Goal: Task Accomplishment & Management: Manage account settings

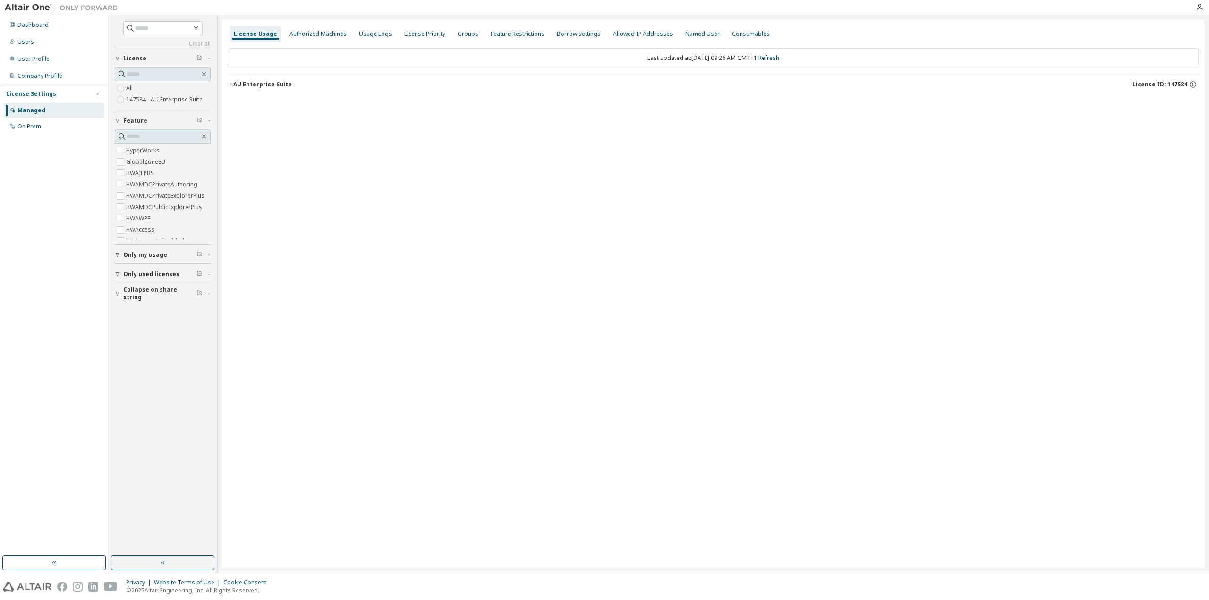
click at [143, 257] on span "Only my usage" at bounding box center [145, 255] width 44 height 8
click at [143, 255] on span "Only my usage" at bounding box center [145, 255] width 44 height 8
click at [145, 274] on span "Only used licenses" at bounding box center [151, 275] width 56 height 8
click at [143, 318] on span "Collapse on share string" at bounding box center [159, 321] width 73 height 15
click at [124, 337] on div "Clear all Collapse on share string Only used licenses Only my usage Feature Hyp…" at bounding box center [162, 286] width 105 height 538
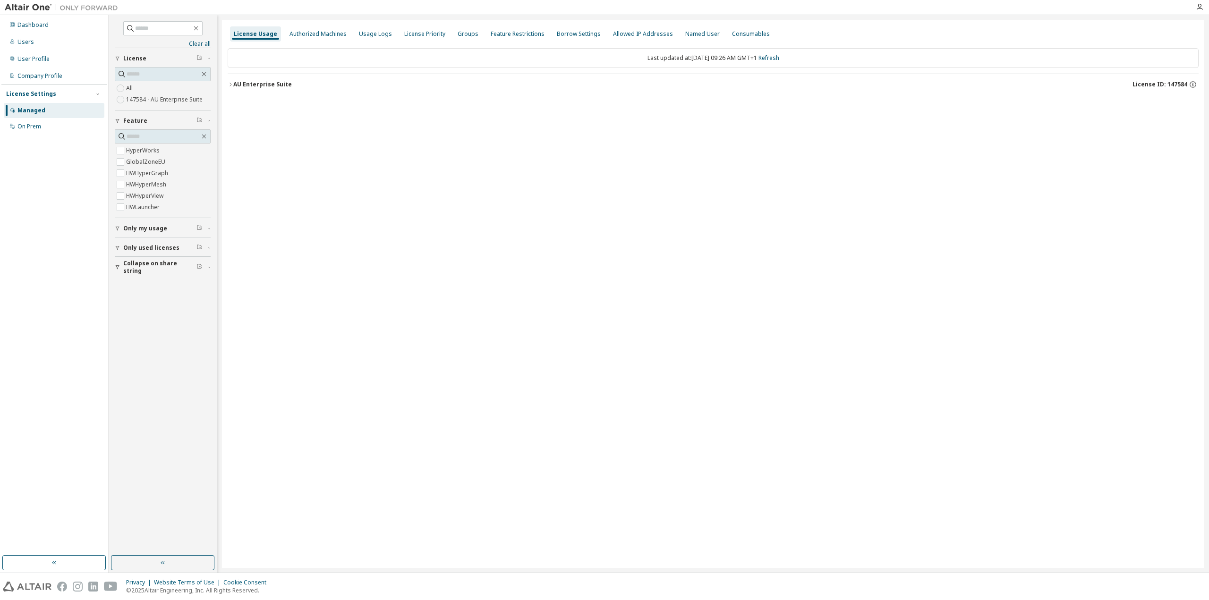
click at [135, 268] on span "Collapse on share string" at bounding box center [159, 267] width 73 height 15
click at [261, 86] on div "AU Enterprise Suite" at bounding box center [262, 85] width 59 height 8
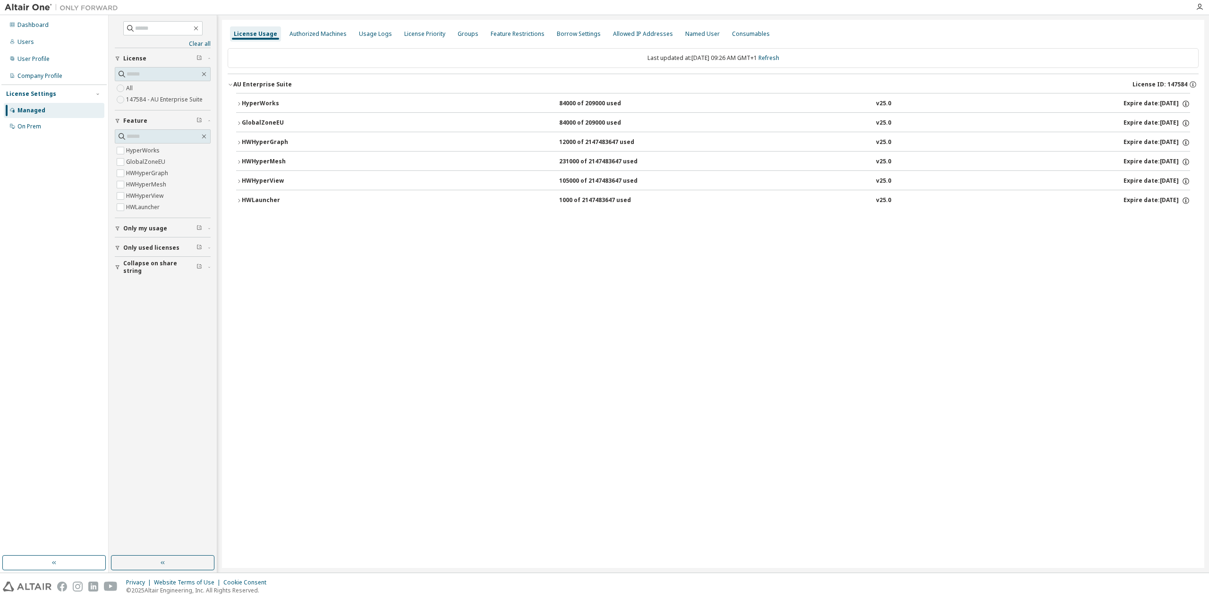
click at [274, 87] on div "AU Enterprise Suite" at bounding box center [262, 85] width 59 height 8
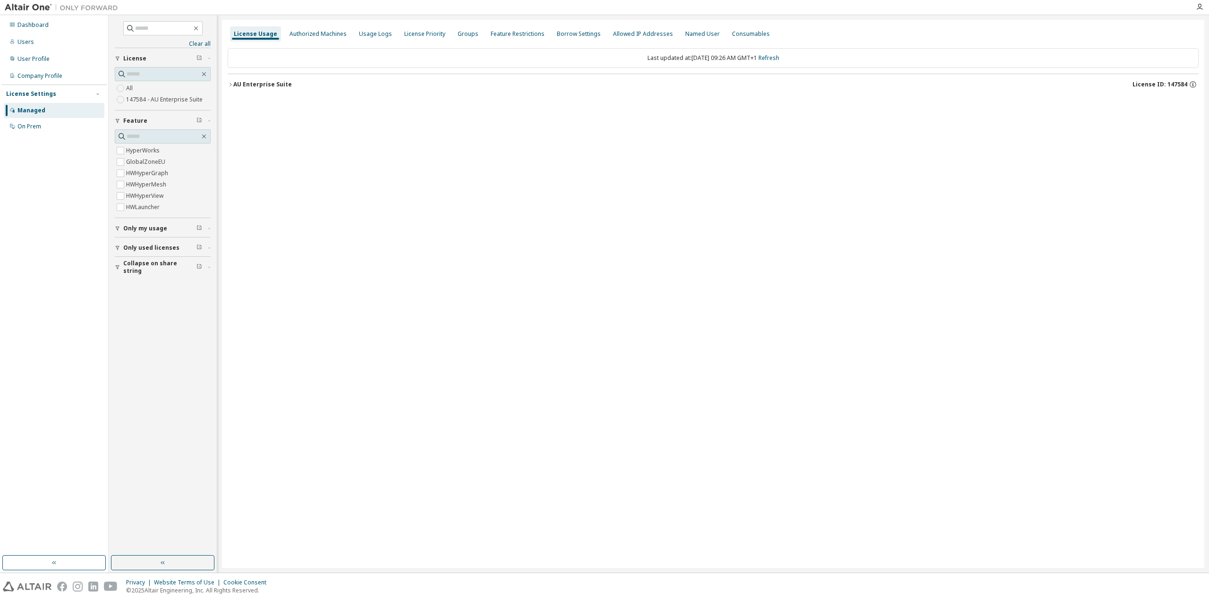
click at [276, 86] on div "AU Enterprise Suite" at bounding box center [262, 85] width 59 height 8
click at [244, 85] on div "AU Enterprise Suite" at bounding box center [262, 85] width 59 height 8
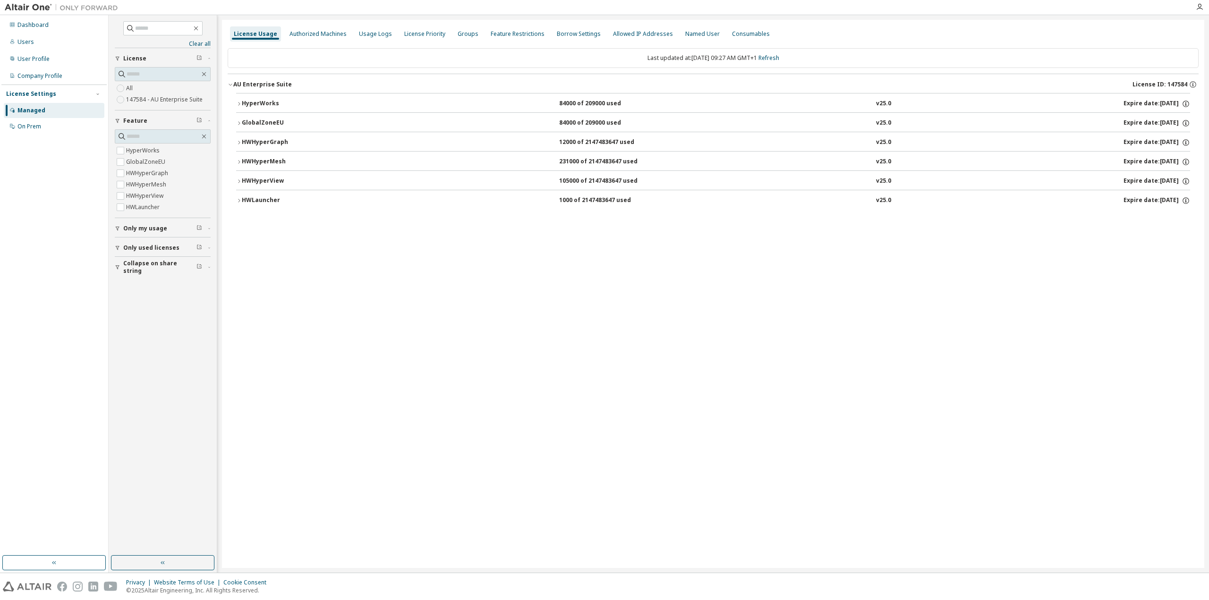
click at [249, 83] on div "AU Enterprise Suite" at bounding box center [262, 85] width 59 height 8
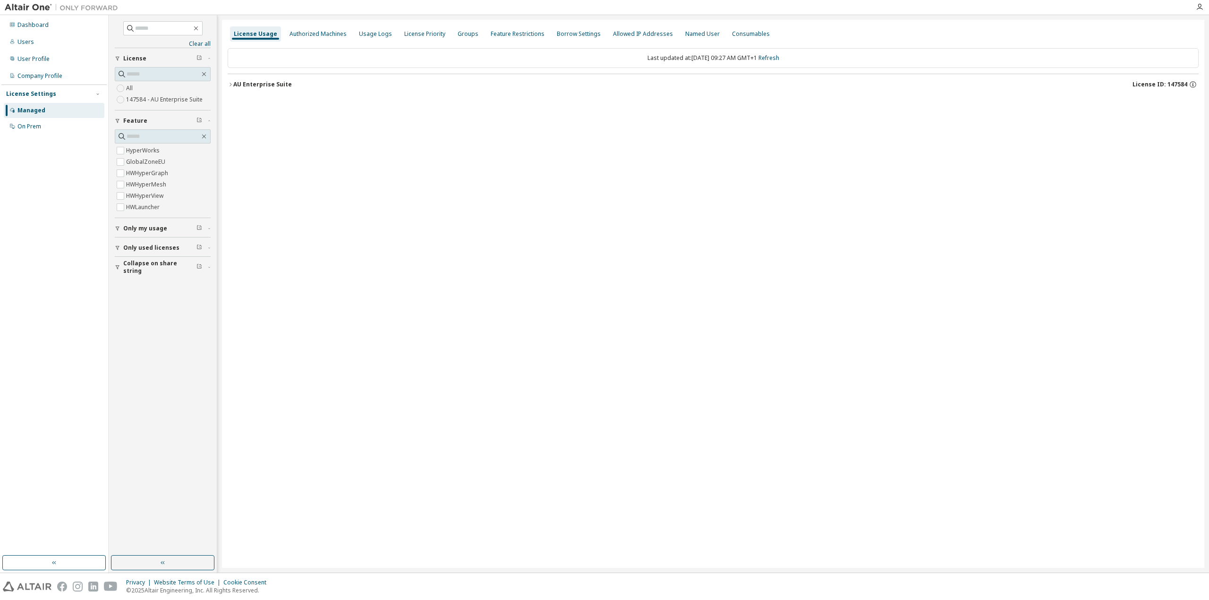
click at [54, 109] on div "Managed" at bounding box center [54, 110] width 101 height 15
click at [32, 31] on div "Dashboard" at bounding box center [54, 24] width 101 height 15
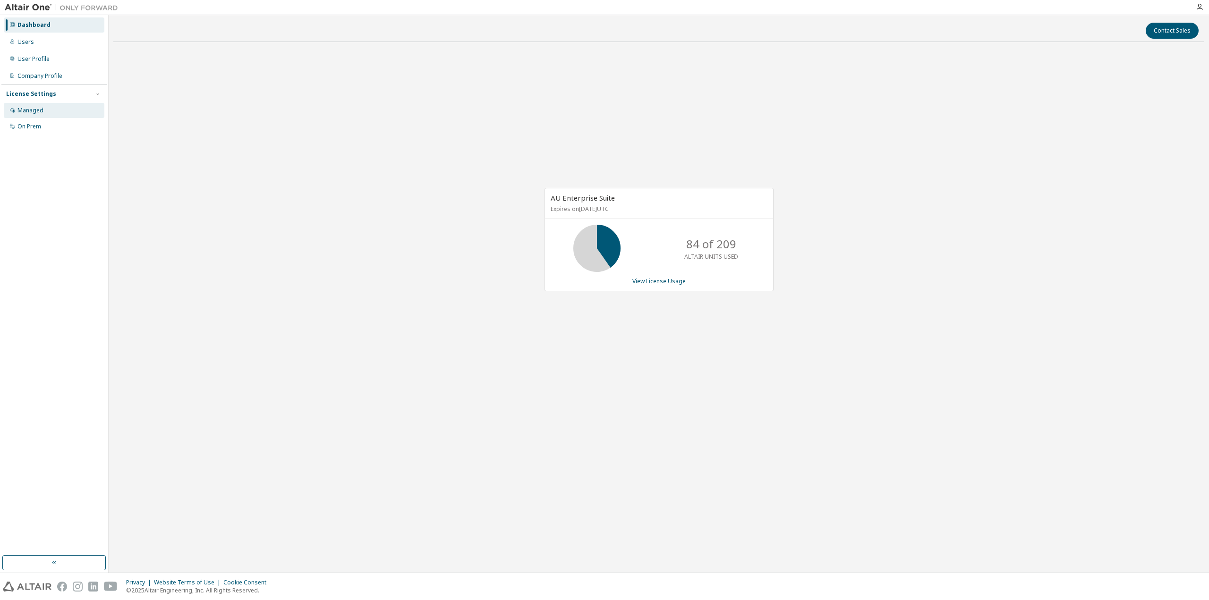
click at [35, 103] on div "Managed" at bounding box center [54, 110] width 101 height 15
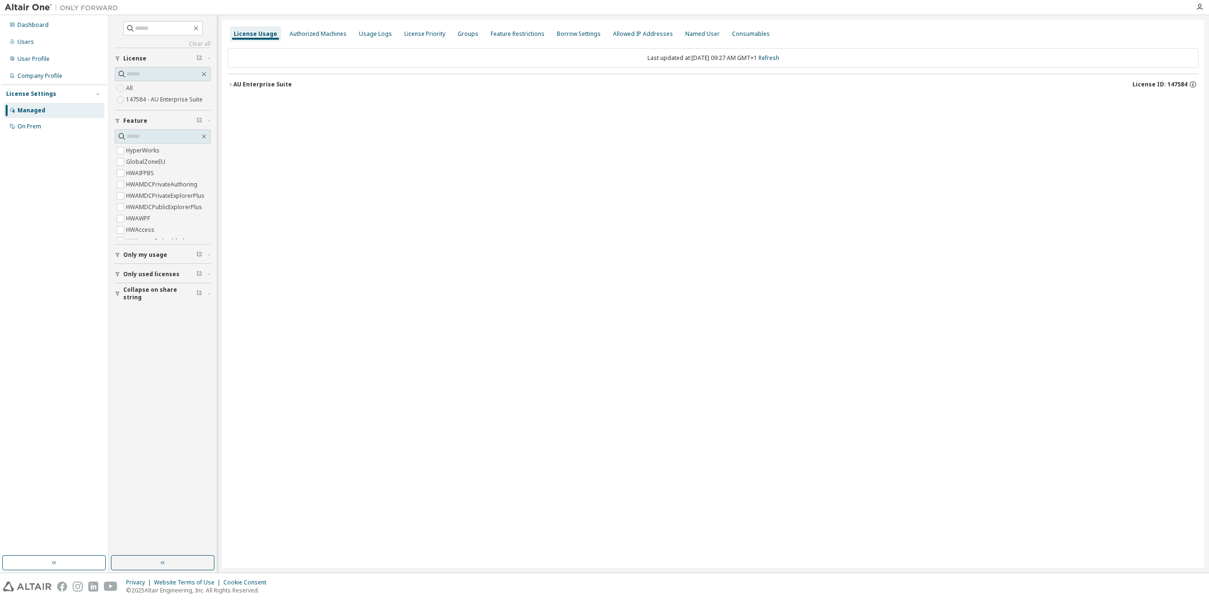
click at [35, 106] on div "Managed" at bounding box center [54, 110] width 101 height 15
click at [36, 26] on div "Dashboard" at bounding box center [32, 25] width 31 height 8
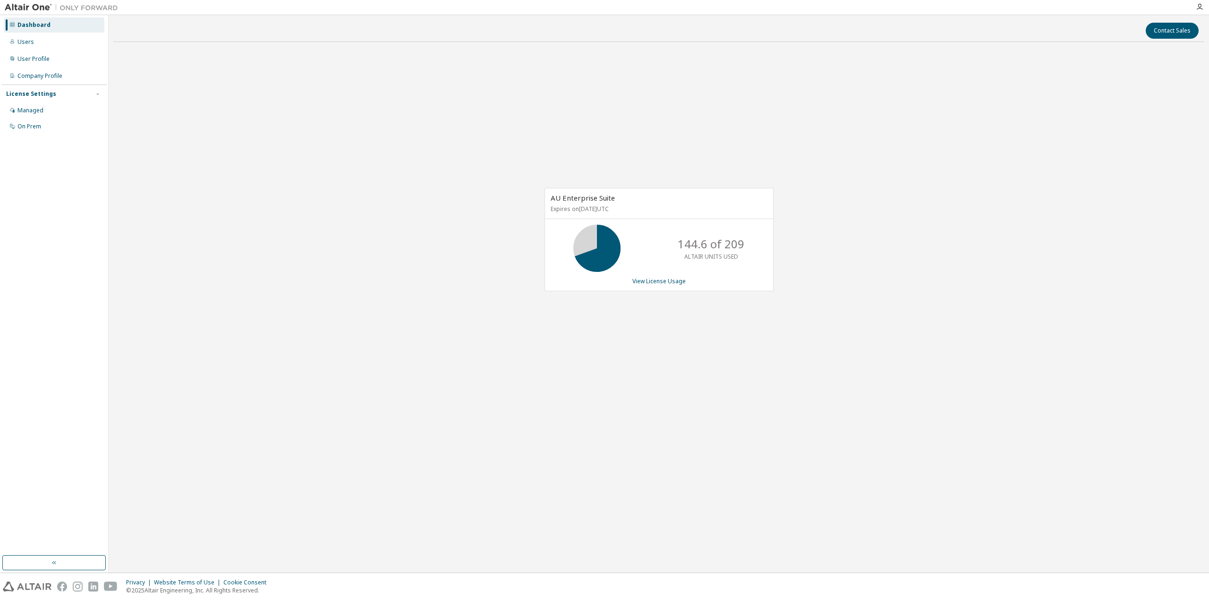
click at [650, 288] on div "AU Enterprise Suite Expires on [DATE] UTC 144.6 of 209 ALTAIR UNITS USED View L…" at bounding box center [659, 239] width 229 height 103
click at [650, 282] on link "View License Usage" at bounding box center [659, 281] width 53 height 8
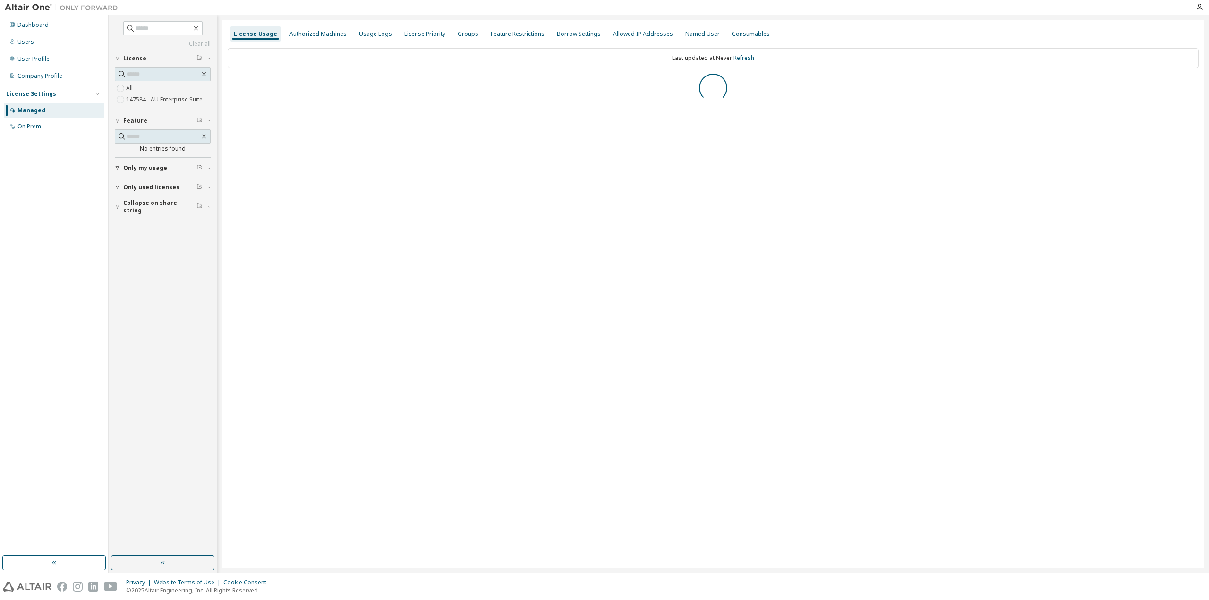
click at [143, 187] on span "Only used licenses" at bounding box center [151, 188] width 56 height 8
click at [130, 202] on label "HWAMDCPublicExplorerPlus" at bounding box center [165, 207] width 78 height 11
click at [127, 207] on label "HWAMDCPublicExplorerPlus" at bounding box center [165, 207] width 78 height 11
click at [140, 194] on span "Only used licenses" at bounding box center [151, 192] width 56 height 8
click at [126, 205] on label "HWAMDCPublicExplorerPlus" at bounding box center [165, 207] width 78 height 11
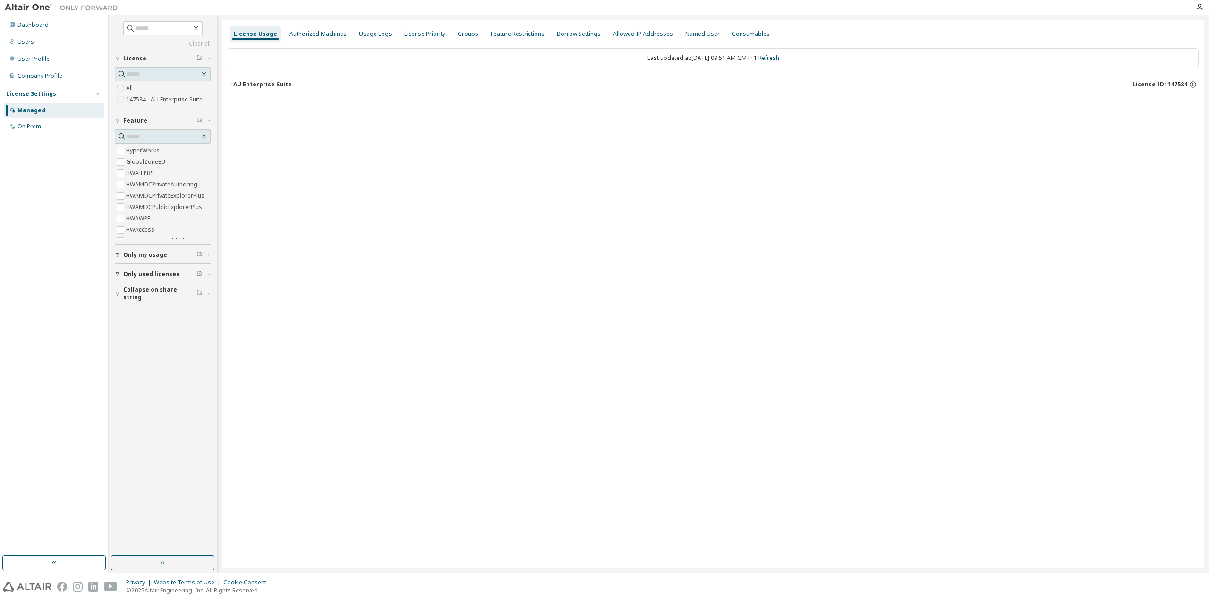
click at [150, 272] on span "Only used licenses" at bounding box center [151, 275] width 56 height 8
click at [150, 321] on span "Collapse on share string" at bounding box center [159, 321] width 73 height 15
click at [132, 335] on div "Clear all Collapse on share string Only used licenses Only my usage Feature Hyp…" at bounding box center [162, 286] width 105 height 538
click at [152, 275] on span "Collapse on share string" at bounding box center [159, 278] width 73 height 15
click at [267, 86] on div "AU Enterprise Suite" at bounding box center [262, 85] width 59 height 8
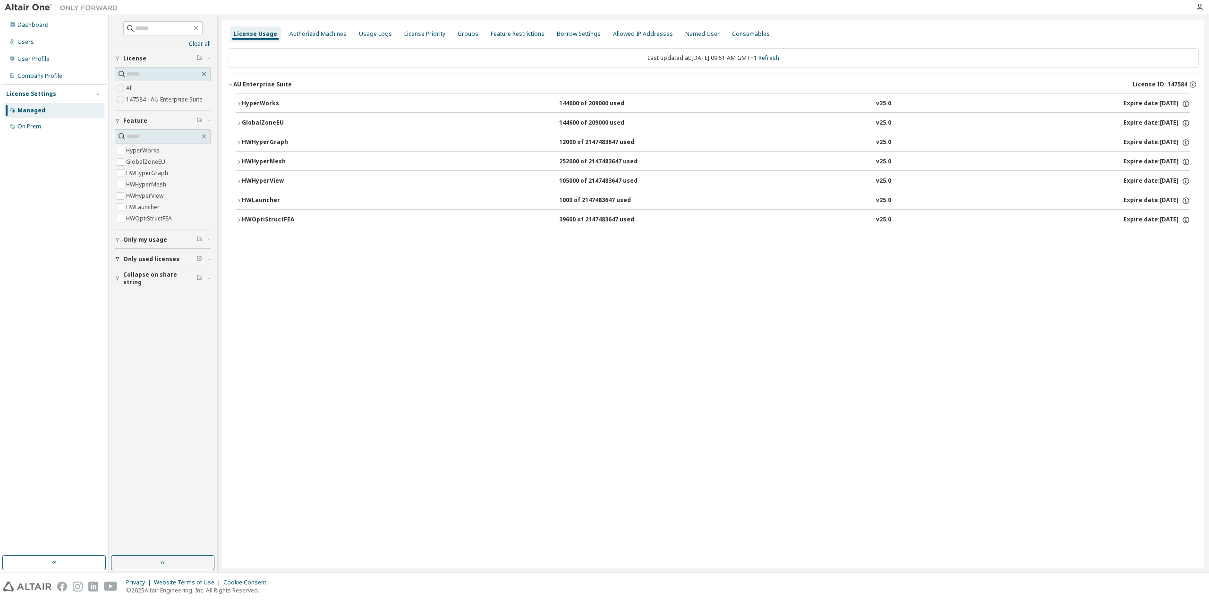
click at [259, 101] on div "HyperWorks" at bounding box center [284, 104] width 85 height 9
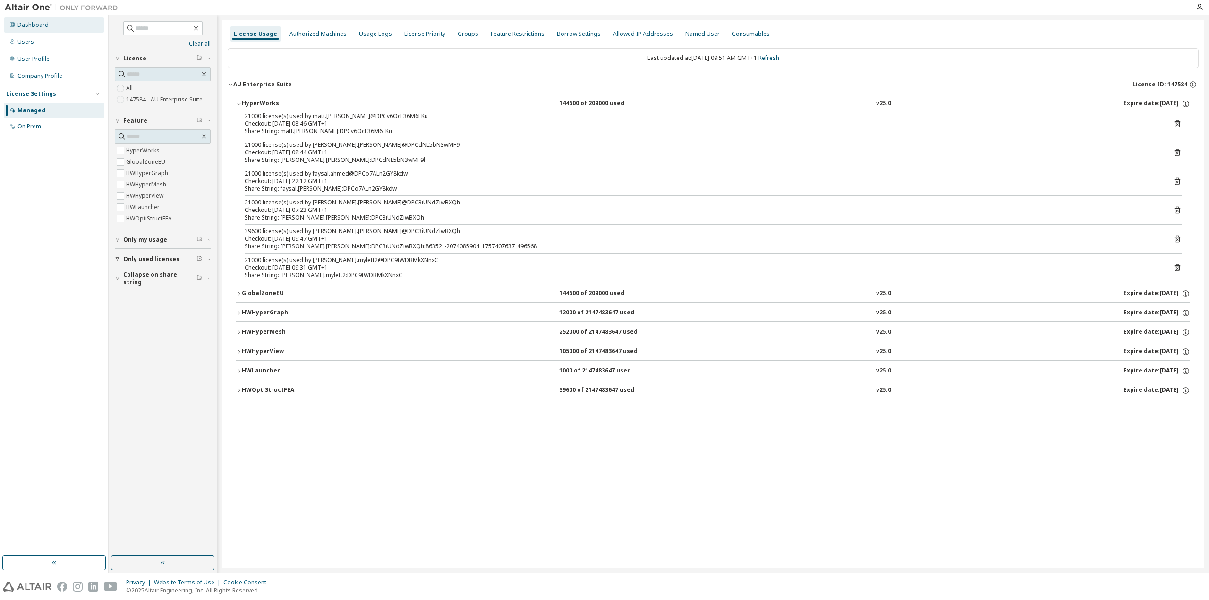
click at [28, 28] on div "Dashboard" at bounding box center [32, 25] width 31 height 8
